Goal: Task Accomplishment & Management: Manage account settings

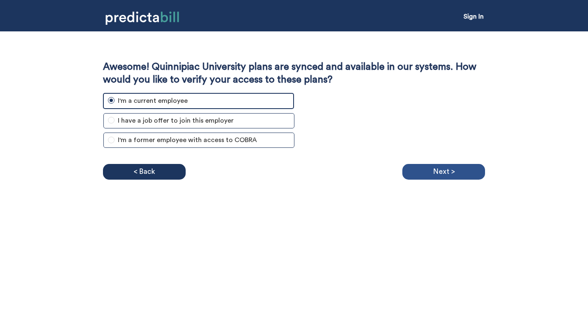
click at [446, 172] on p "Next >" at bounding box center [444, 172] width 22 height 12
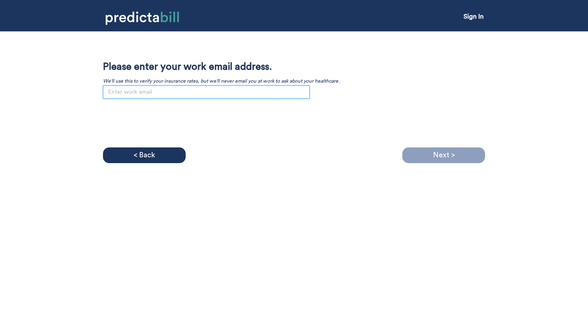
click at [177, 92] on input "email" at bounding box center [206, 92] width 207 height 13
paste input "sara.janasz@quinnipiac.edu"
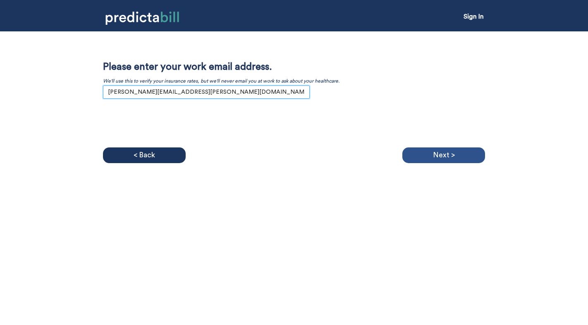
type input "sara.janasz@quinnipiac.edu"
click at [442, 157] on p "Next >" at bounding box center [444, 155] width 22 height 12
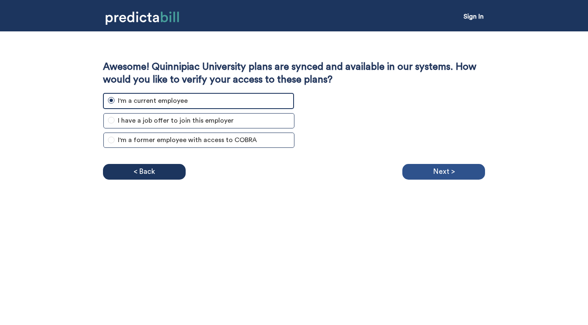
click at [451, 171] on p "Next >" at bounding box center [444, 172] width 22 height 12
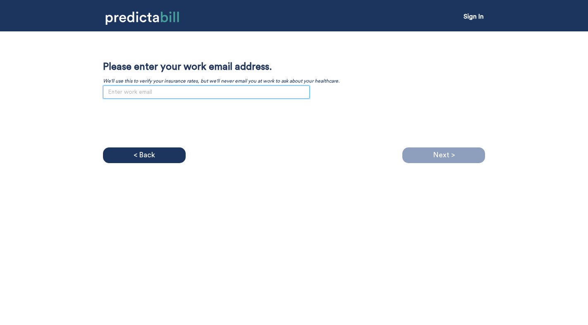
click at [174, 94] on input "email" at bounding box center [206, 92] width 207 height 13
paste input "."
type input "."
paste input "."
type input "."
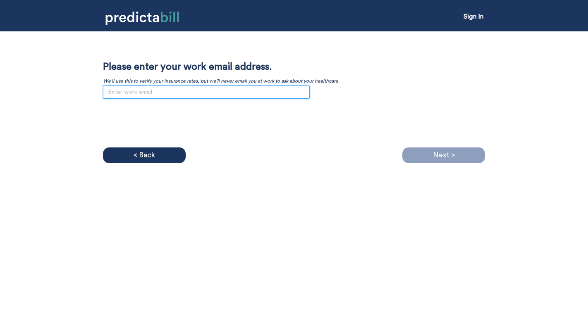
click at [132, 90] on input "email" at bounding box center [206, 92] width 207 height 13
paste input "[PERSON_NAME][EMAIL_ADDRESS][PERSON_NAME][DOMAIN_NAME]."
type input "[PERSON_NAME][EMAIL_ADDRESS][PERSON_NAME][DOMAIN_NAME]."
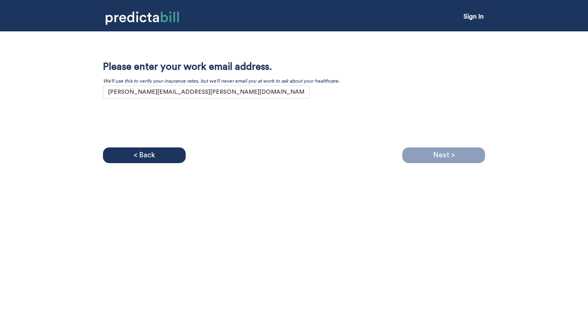
click at [363, 205] on div "Sign In Awesome! Quinnipiac University plans are synced and available in our sy…" at bounding box center [294, 162] width 588 height 325
click at [222, 91] on input "[PERSON_NAME][EMAIL_ADDRESS][PERSON_NAME][DOMAIN_NAME]." at bounding box center [206, 92] width 207 height 13
click at [232, 93] on input "sara.janasz@quinnipiac.edu." at bounding box center [206, 92] width 207 height 13
click at [433, 148] on div "Next >" at bounding box center [443, 156] width 83 height 16
click at [436, 158] on p "Next >" at bounding box center [444, 155] width 22 height 12
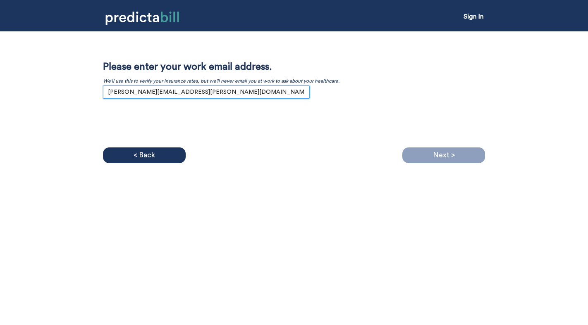
click at [197, 87] on input "sara.janasz@quinnipiac.edu." at bounding box center [206, 92] width 207 height 13
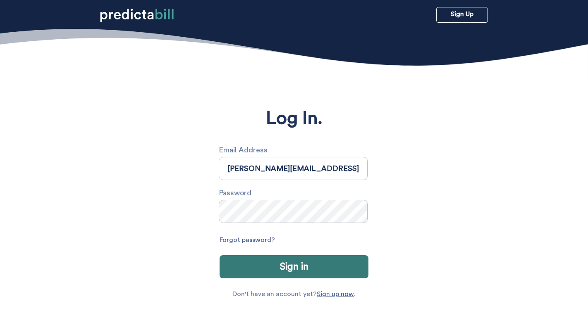
type input "[PERSON_NAME][EMAIL_ADDRESS][PERSON_NAME][DOMAIN_NAME]."
click at [327, 235] on div "Forgot password?" at bounding box center [294, 241] width 149 height 14
click at [244, 240] on link "Forgot password?" at bounding box center [247, 241] width 55 height 14
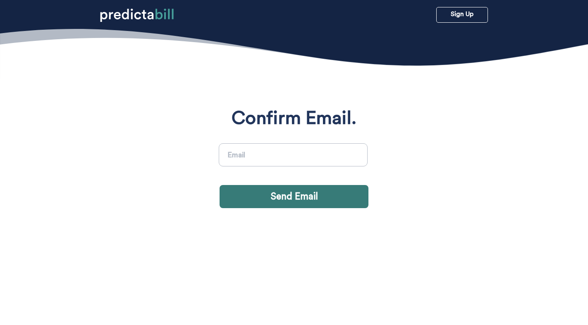
click at [209, 274] on section "Confirm Email. Send Email" at bounding box center [294, 212] width 588 height 325
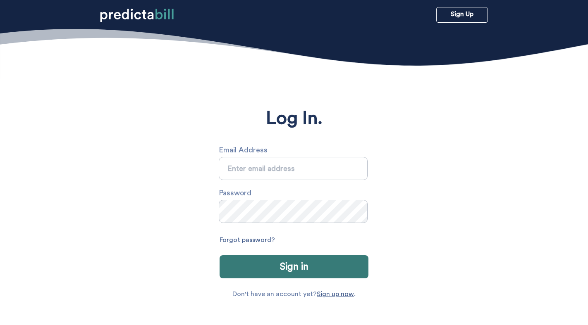
click at [257, 172] on input "text" at bounding box center [293, 168] width 149 height 23
type input "hello@sjcopywriter.com"
click at [333, 245] on div "Forgot password?" at bounding box center [294, 241] width 149 height 14
click at [255, 239] on link "Forgot password?" at bounding box center [247, 241] width 55 height 14
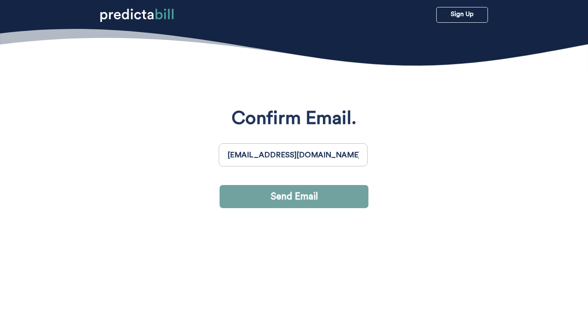
type input "hello@sjcopywriter.com"
click at [303, 201] on button "Send Email" at bounding box center [294, 196] width 149 height 23
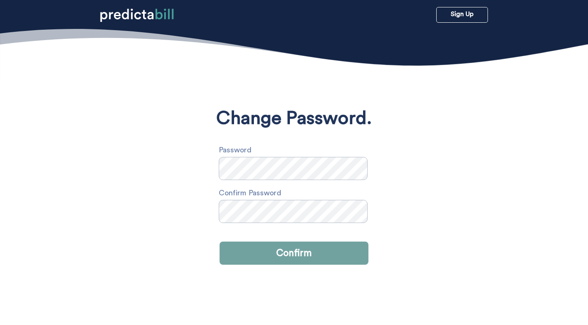
click at [298, 251] on button "Confirm" at bounding box center [294, 253] width 149 height 23
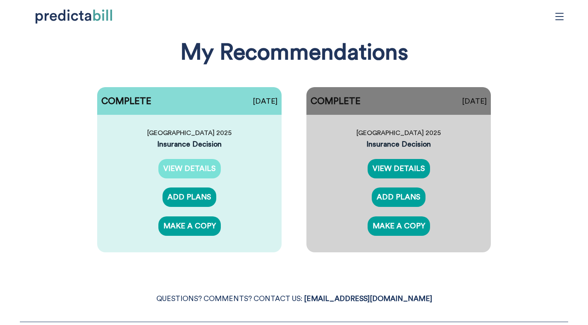
click at [196, 168] on link "VIEW DETAILS" at bounding box center [189, 168] width 62 height 19
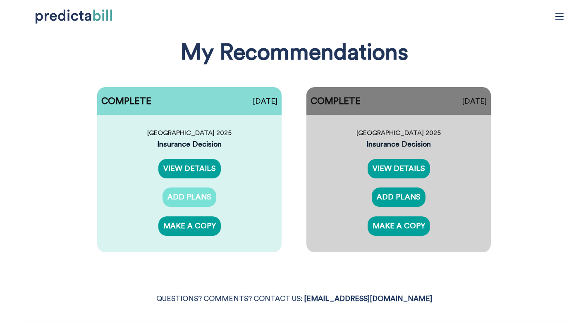
click at [194, 193] on link "ADD PLANS" at bounding box center [189, 197] width 54 height 19
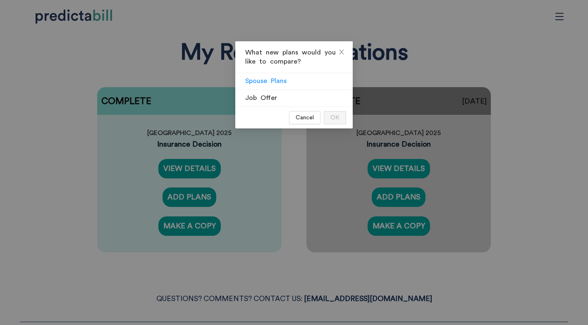
click at [272, 83] on span "Spouse Plans" at bounding box center [265, 81] width 41 height 7
click at [235, 83] on input "Spouse Plans" at bounding box center [235, 83] width 0 height 0
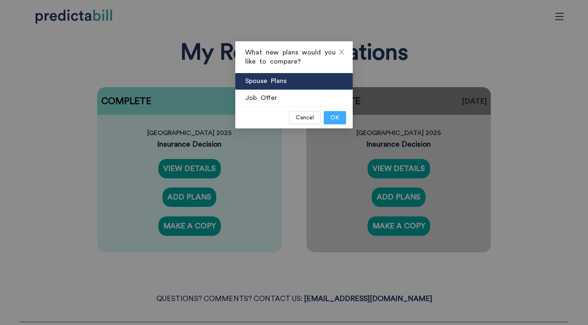
click at [335, 118] on span "OK" at bounding box center [334, 117] width 9 height 9
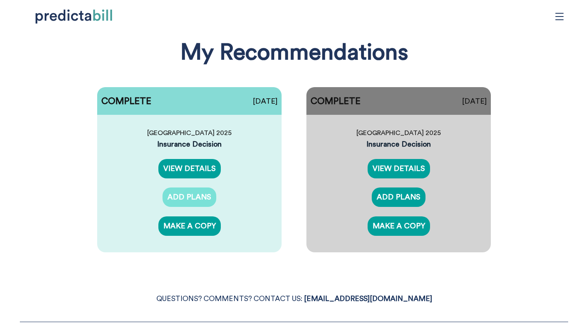
click at [193, 199] on link "ADD PLANS" at bounding box center [189, 197] width 54 height 19
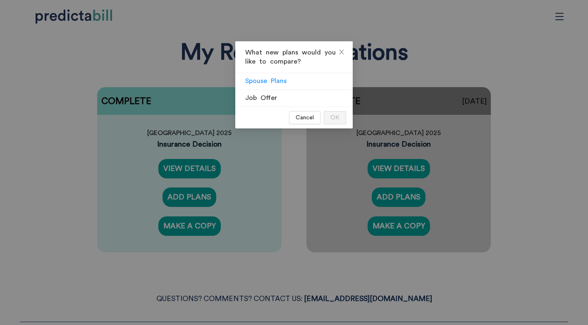
click at [275, 79] on span "Spouse Plans" at bounding box center [265, 81] width 41 height 7
click at [235, 83] on input "Spouse Plans" at bounding box center [235, 83] width 0 height 0
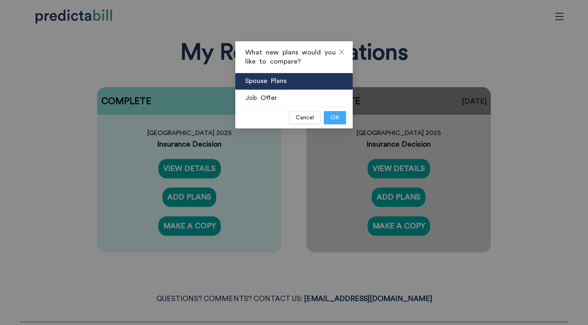
click at [339, 120] on span "OK" at bounding box center [334, 117] width 9 height 9
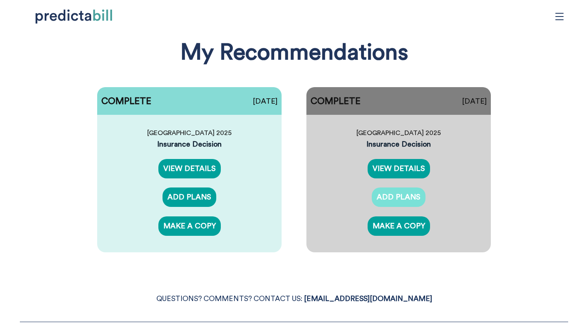
click at [408, 191] on link "ADD PLANS" at bounding box center [399, 197] width 54 height 19
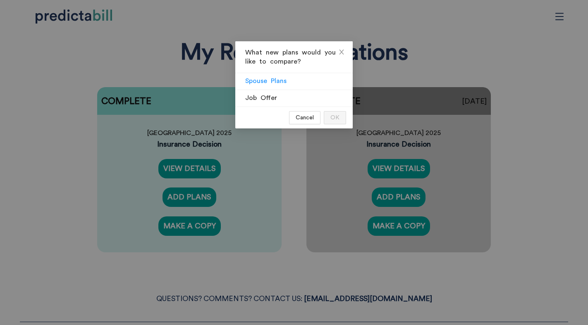
click at [269, 82] on span "Spouse Plans" at bounding box center [265, 81] width 41 height 7
click at [235, 83] on input "Spouse Plans" at bounding box center [235, 83] width 0 height 0
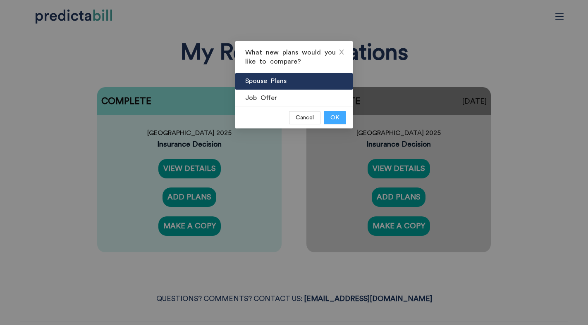
click at [331, 115] on span "OK" at bounding box center [334, 117] width 9 height 9
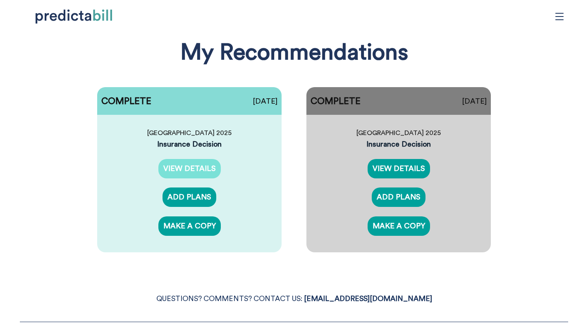
click at [196, 161] on link "VIEW DETAILS" at bounding box center [189, 168] width 62 height 19
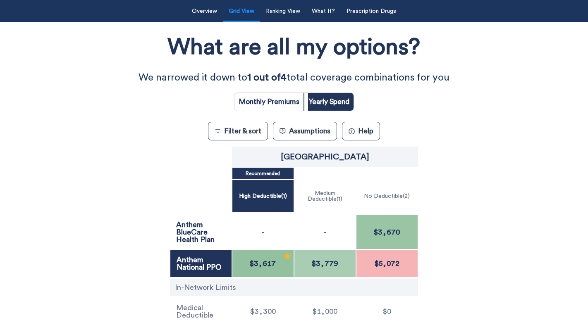
scroll to position [81, 0]
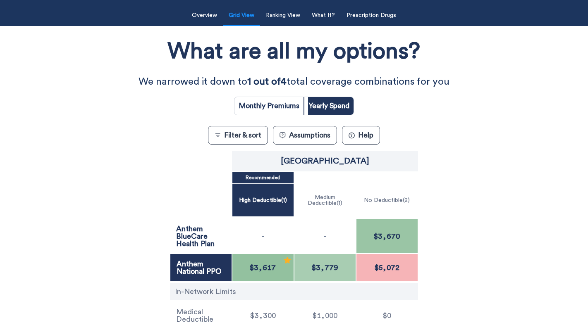
click at [370, 145] on button "? Help" at bounding box center [361, 135] width 38 height 19
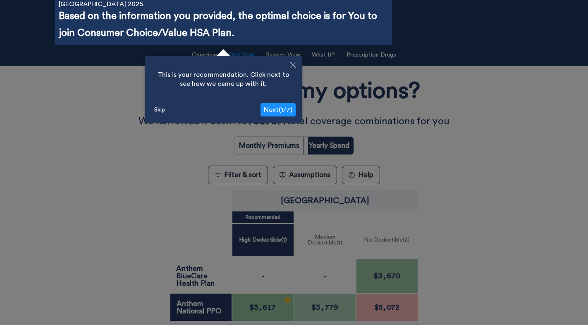
scroll to position [29, 0]
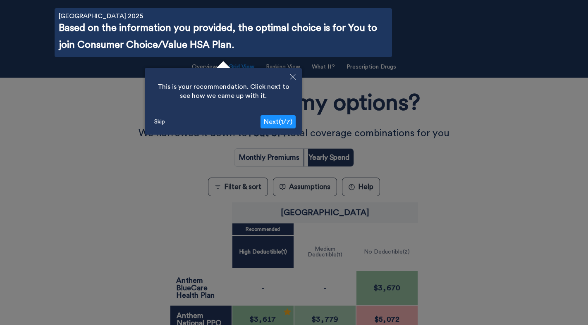
click at [275, 121] on span "Next ( 1 / 7 )" at bounding box center [278, 122] width 29 height 7
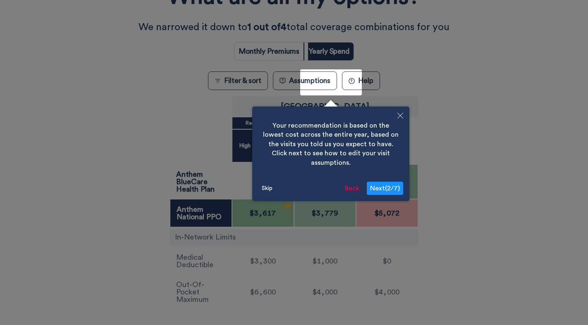
scroll to position [196, 0]
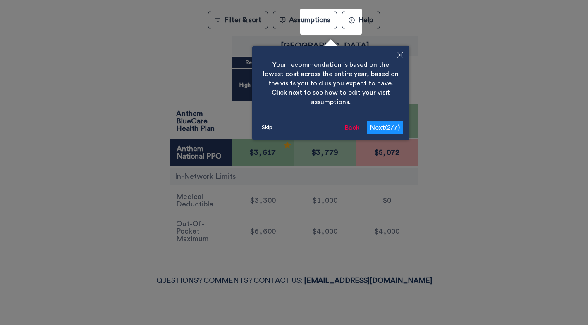
click at [384, 121] on button "Next ( 2 / 7 )" at bounding box center [385, 127] width 36 height 13
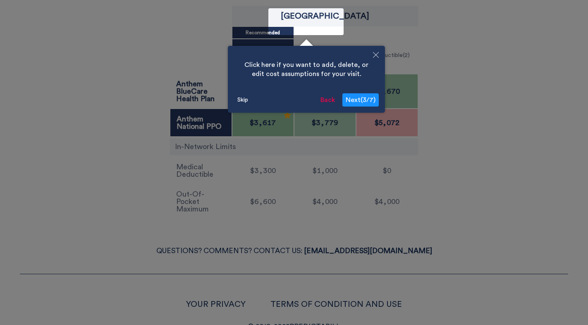
click at [362, 99] on span "Next ( 3 / 7 )" at bounding box center [361, 100] width 30 height 7
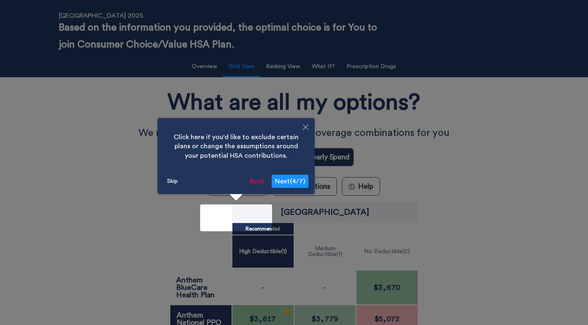
scroll to position [0, 0]
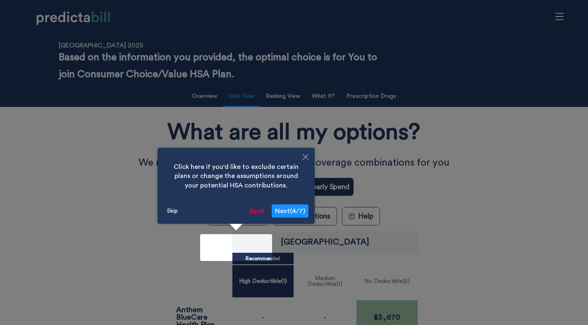
click at [290, 211] on span "Next ( 4 / 7 )" at bounding box center [290, 211] width 30 height 7
radio input "true"
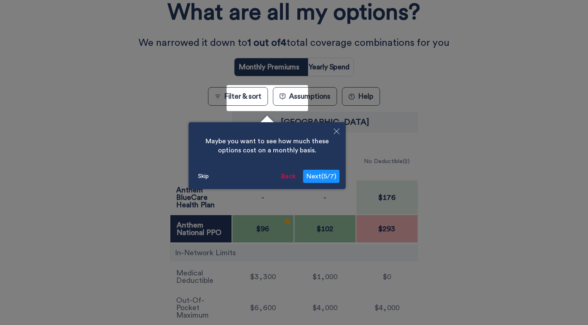
scroll to position [196, 0]
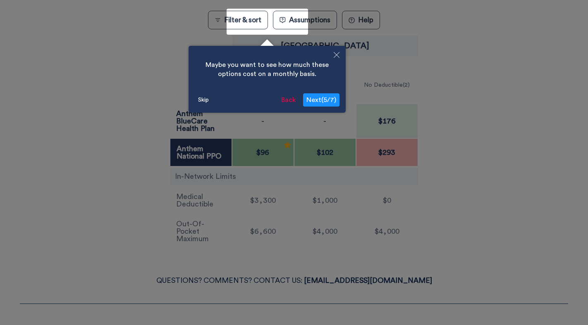
click at [324, 98] on span "Next ( 5 / 7 )" at bounding box center [321, 100] width 30 height 7
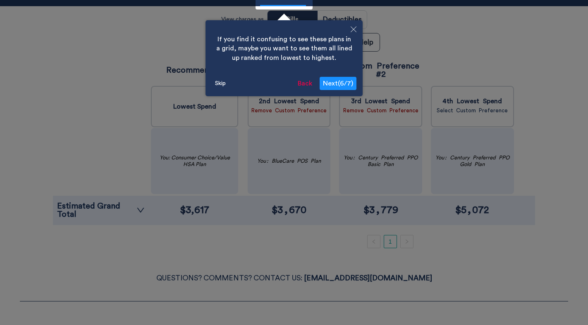
scroll to position [74, 0]
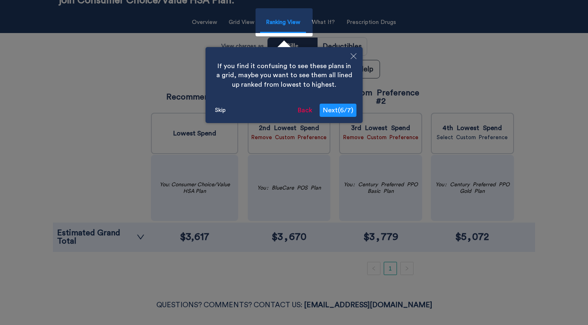
click at [341, 110] on span "Next ( 6 / 7 )" at bounding box center [338, 110] width 30 height 7
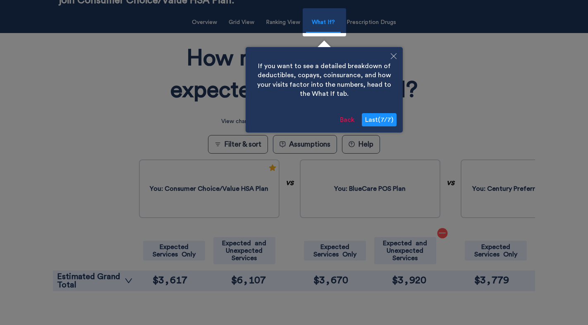
scroll to position [72, 0]
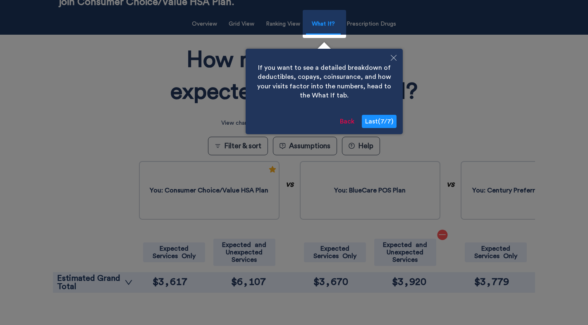
click at [276, 24] on div at bounding box center [294, 182] width 588 height 508
click at [348, 120] on button "Back" at bounding box center [347, 121] width 21 height 13
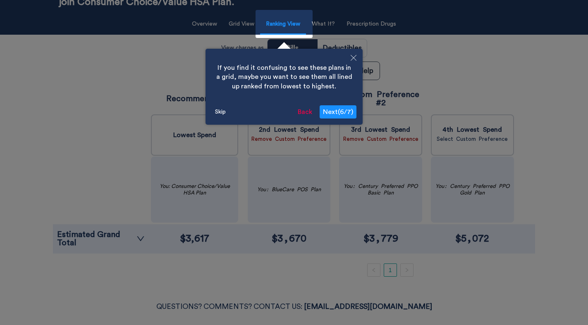
scroll to position [74, 0]
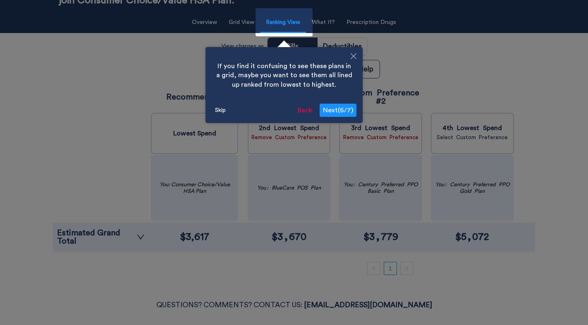
click at [330, 111] on span "Next ( 6 / 7 )" at bounding box center [338, 110] width 30 height 7
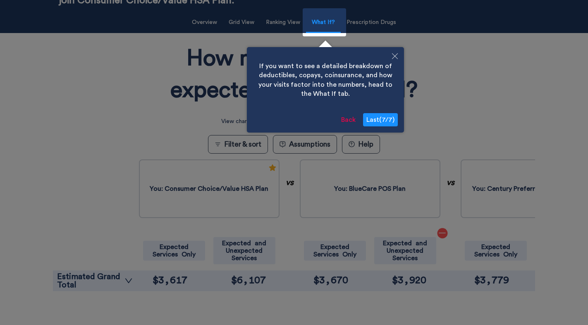
scroll to position [74, 0]
click at [385, 117] on span "Last ( 7 / 7 )" at bounding box center [379, 120] width 28 height 7
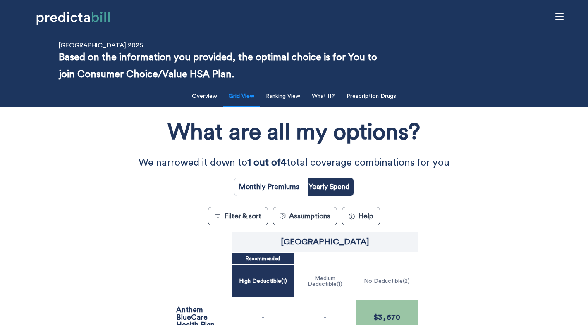
scroll to position [0, 0]
click at [563, 17] on icon "menu" at bounding box center [559, 16] width 9 height 9
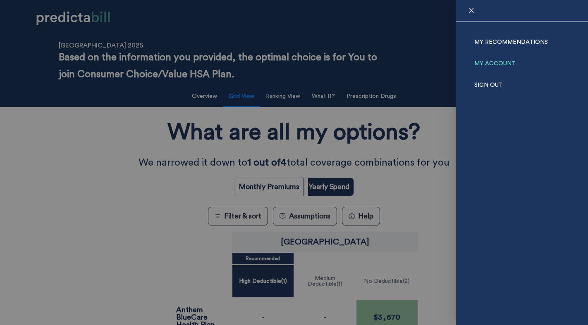
click at [510, 64] on link "My Account" at bounding box center [494, 63] width 41 height 21
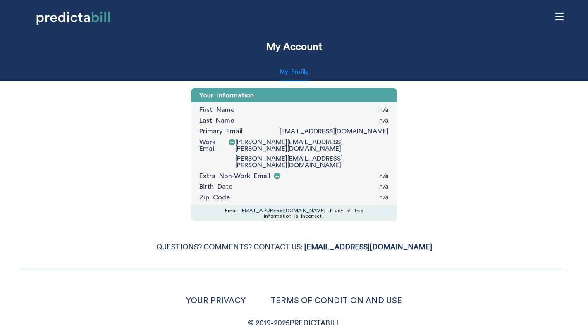
click at [565, 20] on span "menu" at bounding box center [559, 17] width 16 height 16
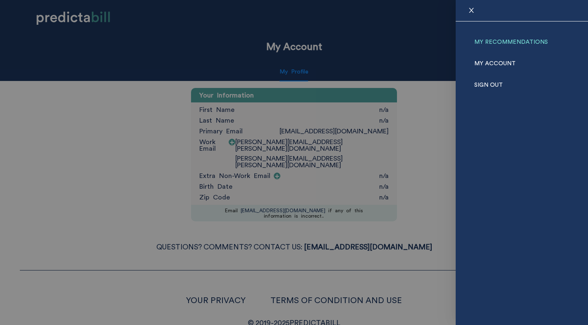
click at [491, 45] on link "My Recommendations" at bounding box center [511, 41] width 74 height 21
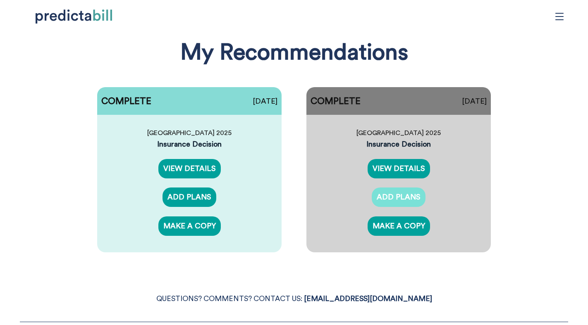
click at [407, 195] on link "ADD PLANS" at bounding box center [399, 197] width 54 height 19
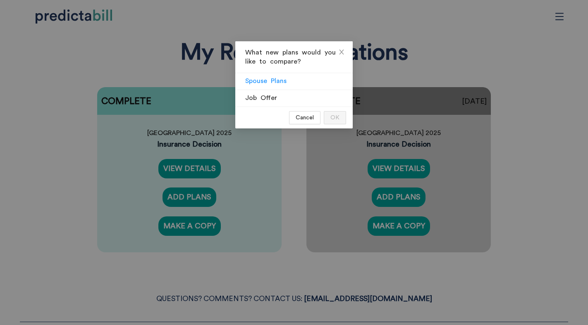
click at [275, 82] on span "Spouse Plans" at bounding box center [265, 81] width 41 height 7
click at [235, 83] on input "Spouse Plans" at bounding box center [235, 83] width 0 height 0
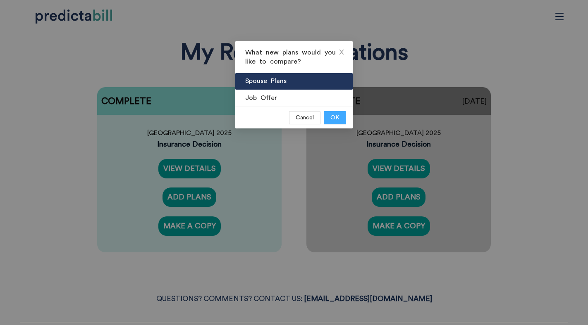
click at [335, 118] on span "OK" at bounding box center [334, 117] width 9 height 9
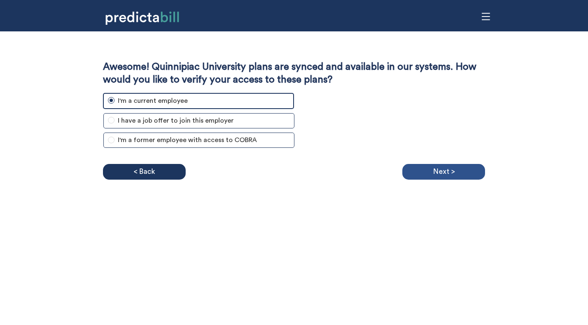
click at [439, 173] on p "Next >" at bounding box center [444, 172] width 22 height 12
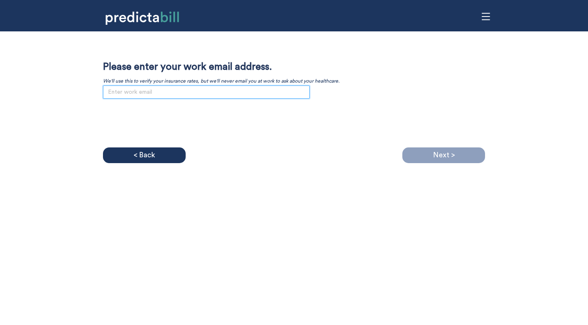
click at [187, 95] on input "email" at bounding box center [206, 92] width 207 height 13
paste input "[PERSON_NAME][EMAIL_ADDRESS][PERSON_NAME][DOMAIN_NAME]"
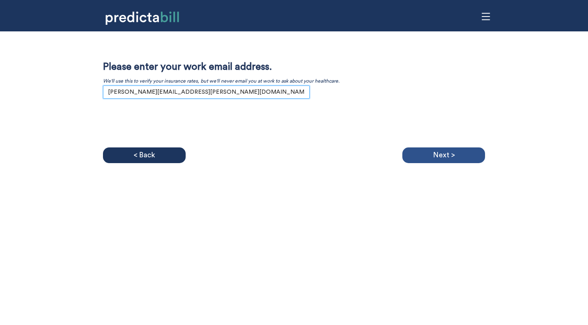
type input "[PERSON_NAME][EMAIL_ADDRESS][PERSON_NAME][DOMAIN_NAME]"
click at [446, 154] on p "Next >" at bounding box center [444, 155] width 22 height 12
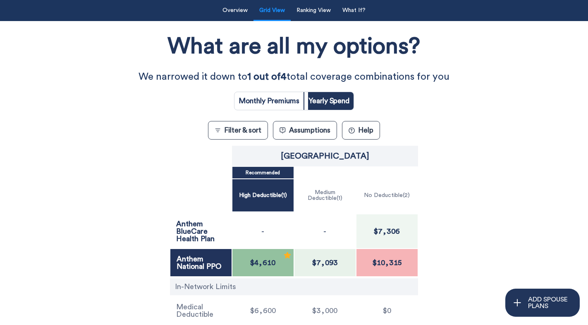
scroll to position [88, 0]
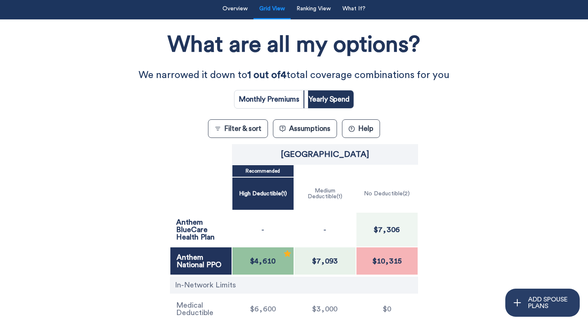
click at [535, 305] on p "ADD SPOUSE PLANS" at bounding box center [550, 302] width 44 height 13
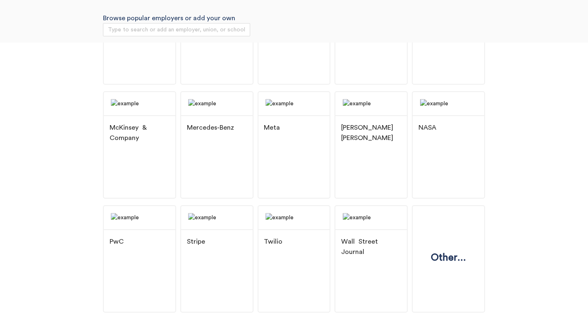
scroll to position [134, 0]
click at [454, 255] on div "Other..." at bounding box center [448, 259] width 47 height 34
